Goal: Navigation & Orientation: Go to known website

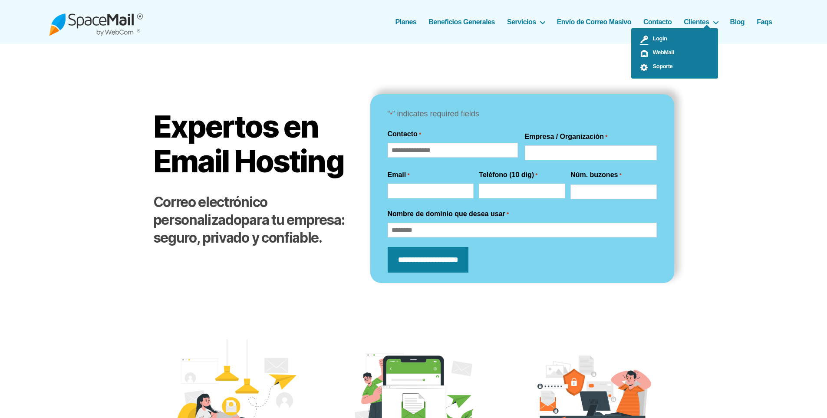
click at [657, 37] on span "Login" at bounding box center [657, 38] width 19 height 7
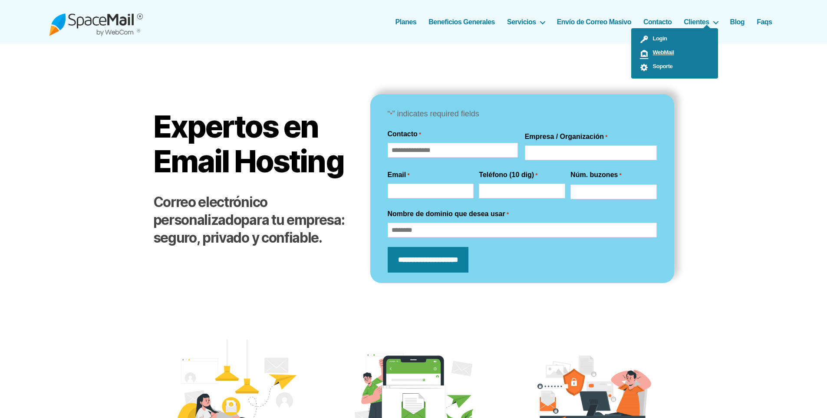
click at [663, 52] on span "WebMail" at bounding box center [661, 52] width 26 height 7
click at [112, 28] on img at bounding box center [96, 22] width 94 height 28
